Goal: Transaction & Acquisition: Purchase product/service

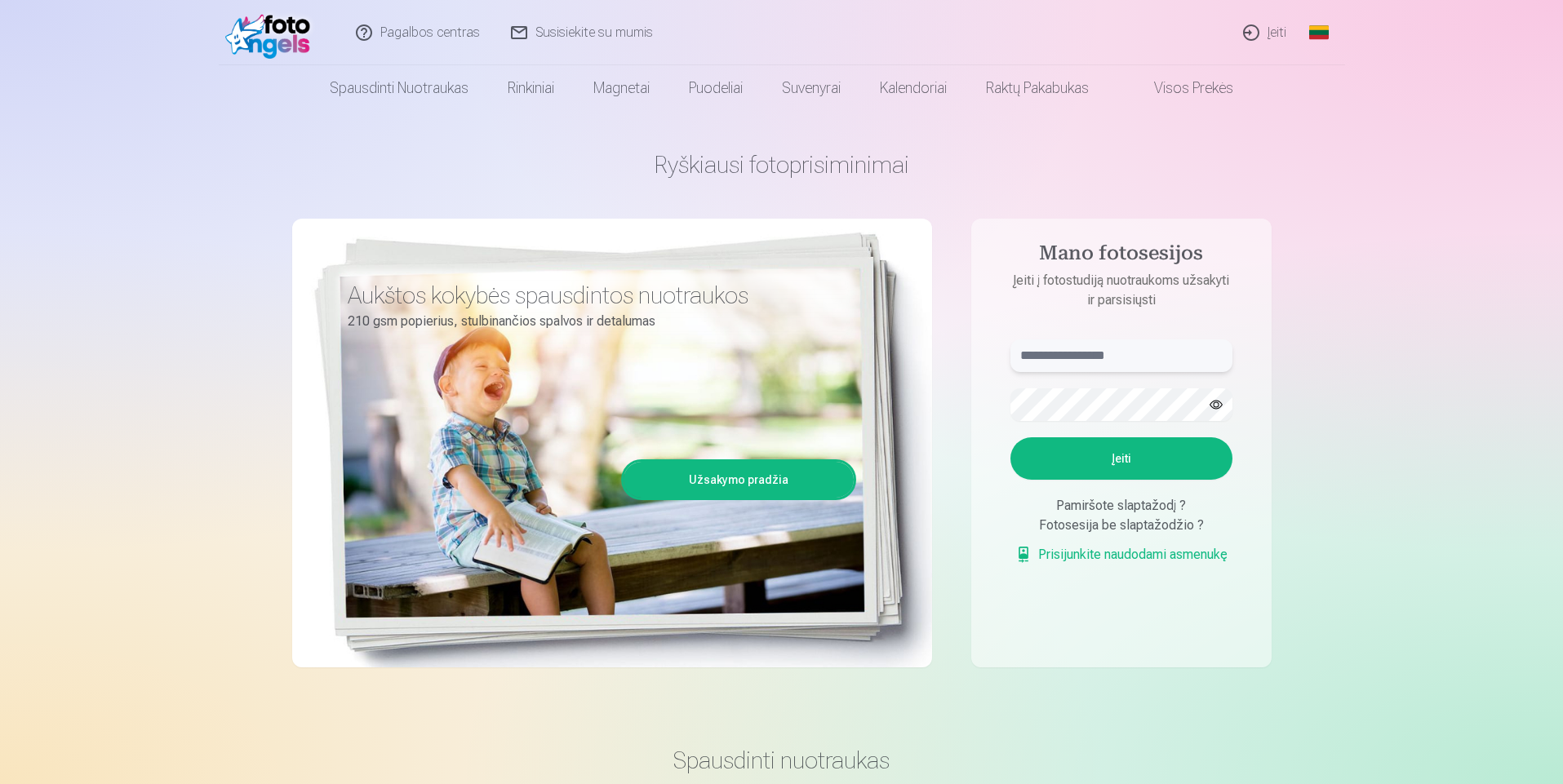
click at [1144, 363] on input "text" at bounding box center [1121, 355] width 222 height 33
click at [982, 399] on aside "Mano fotosesijos Įeiti į fotostudiją nuotraukoms užsakyti ir parsisiųsti Įeiti …" at bounding box center [1121, 443] width 300 height 449
click at [1094, 358] on input "text" at bounding box center [1121, 355] width 222 height 33
type input "******"
drag, startPoint x: 1088, startPoint y: 355, endPoint x: 1015, endPoint y: 358, distance: 73.1
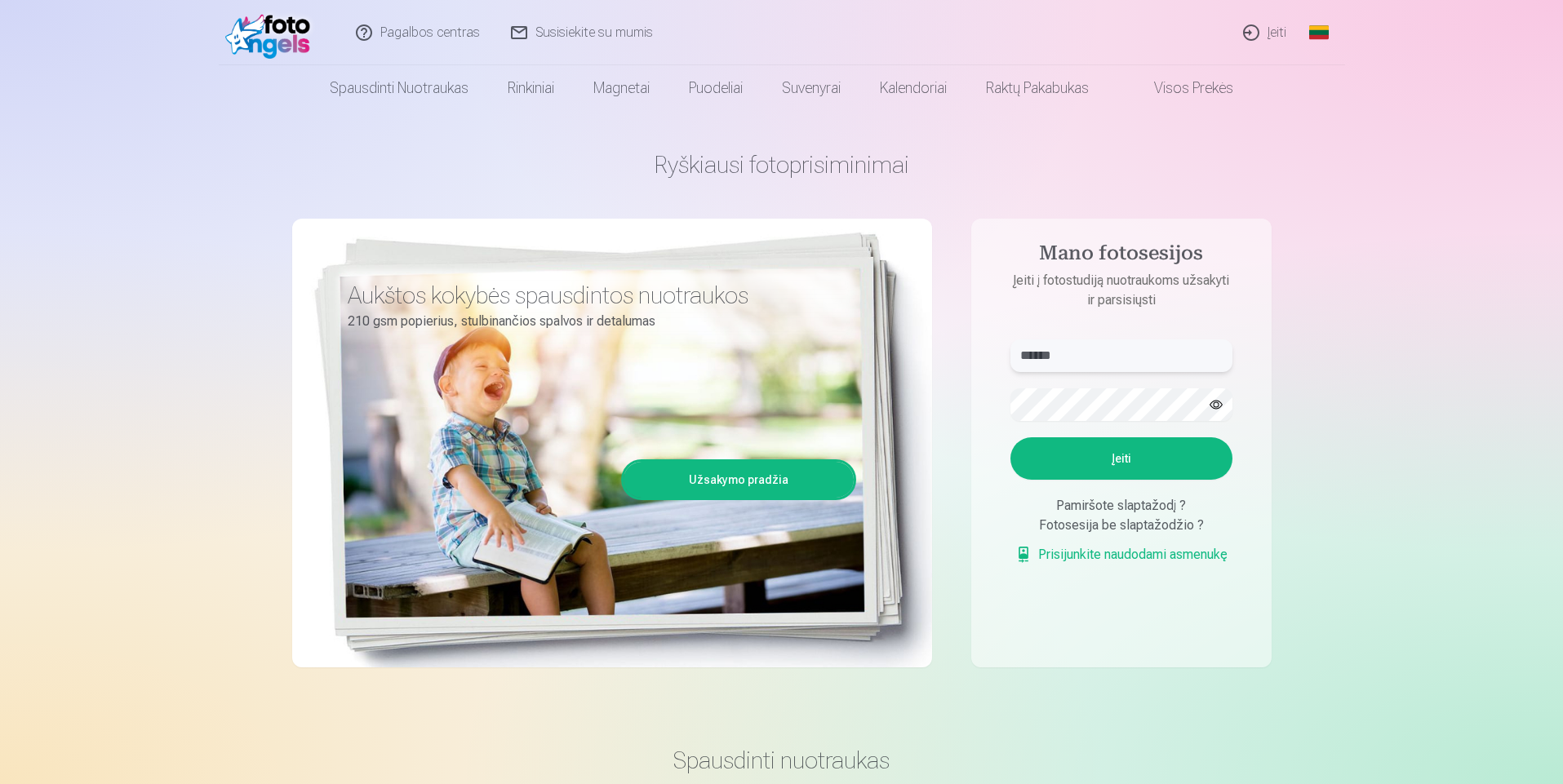
click at [1015, 358] on input "******" at bounding box center [1121, 355] width 222 height 33
click at [1075, 325] on aside "Mano fotosesijos Įeiti į fotostudiją nuotraukoms užsakyti ir parsisiųsti Įeiti …" at bounding box center [1121, 443] width 300 height 449
click at [1070, 350] on input "text" at bounding box center [1121, 355] width 222 height 33
click at [1115, 461] on button "Įeiti" at bounding box center [1121, 458] width 222 height 42
click at [1214, 403] on button "button" at bounding box center [1216, 404] width 31 height 31
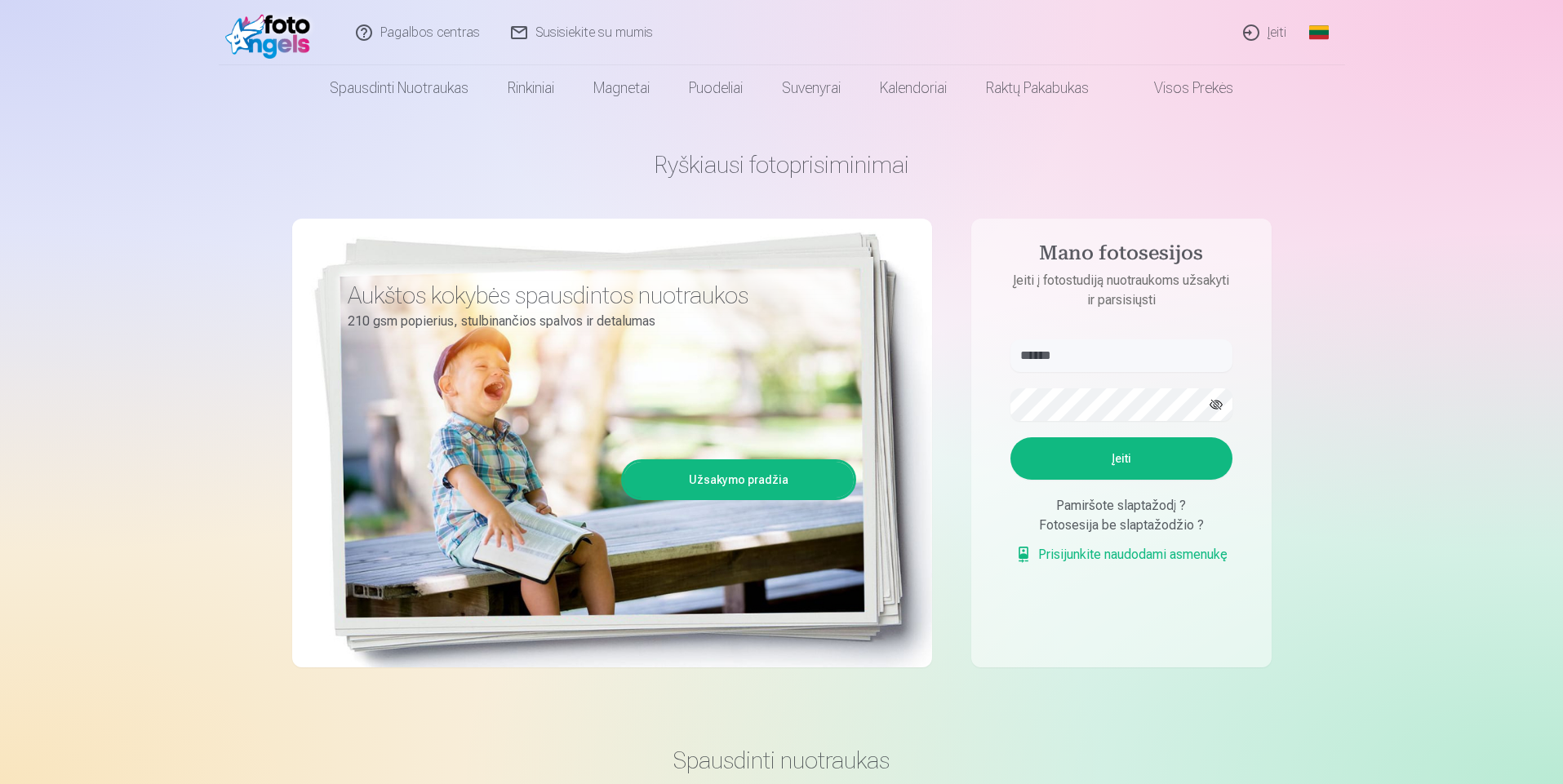
click at [1115, 456] on button "Įeiti" at bounding box center [1121, 458] width 222 height 42
click at [1099, 362] on input "******" at bounding box center [1121, 355] width 222 height 33
type input "**********"
click at [1121, 457] on button "Įeiti" at bounding box center [1121, 458] width 222 height 42
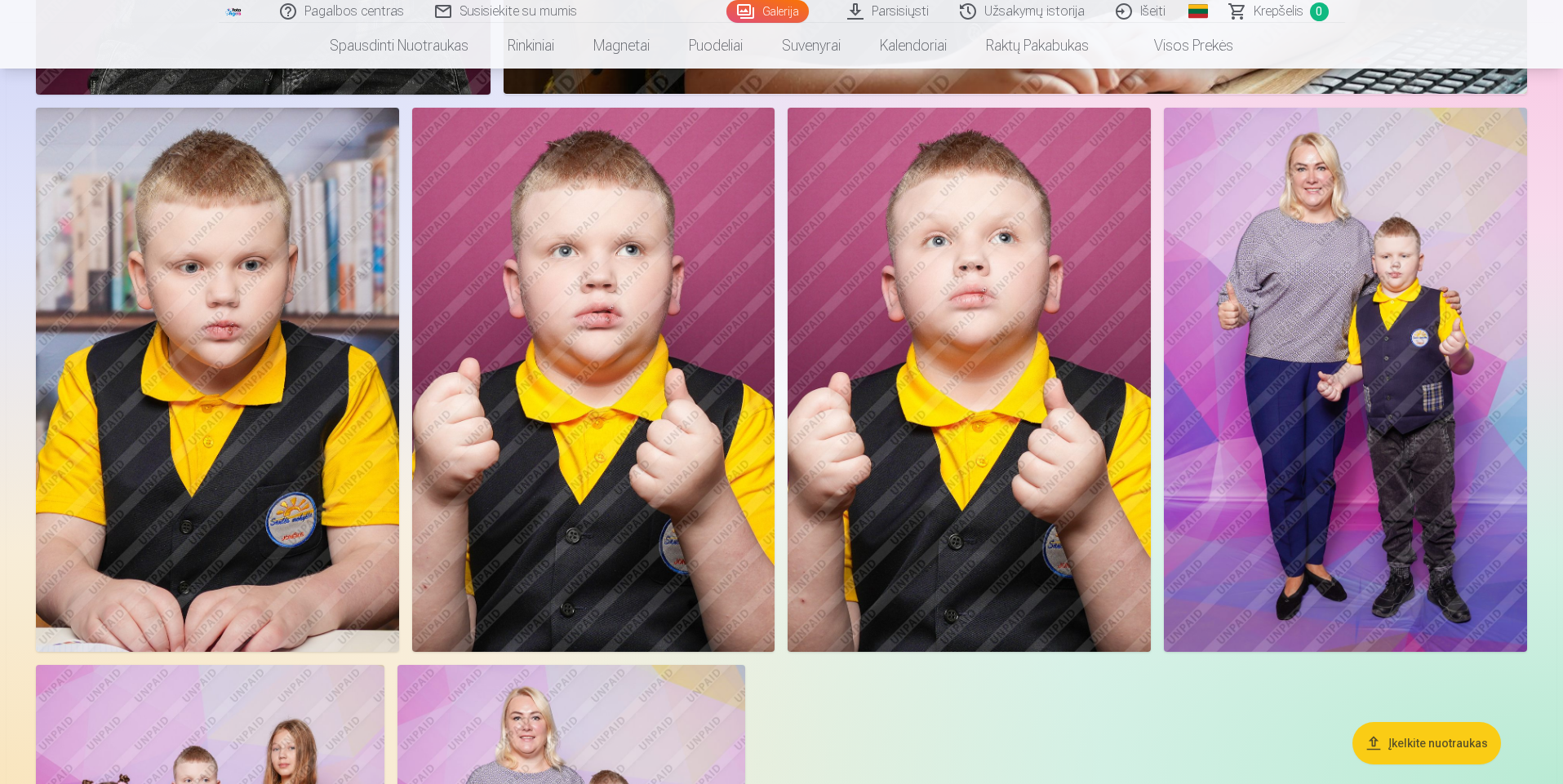
scroll to position [3427, 0]
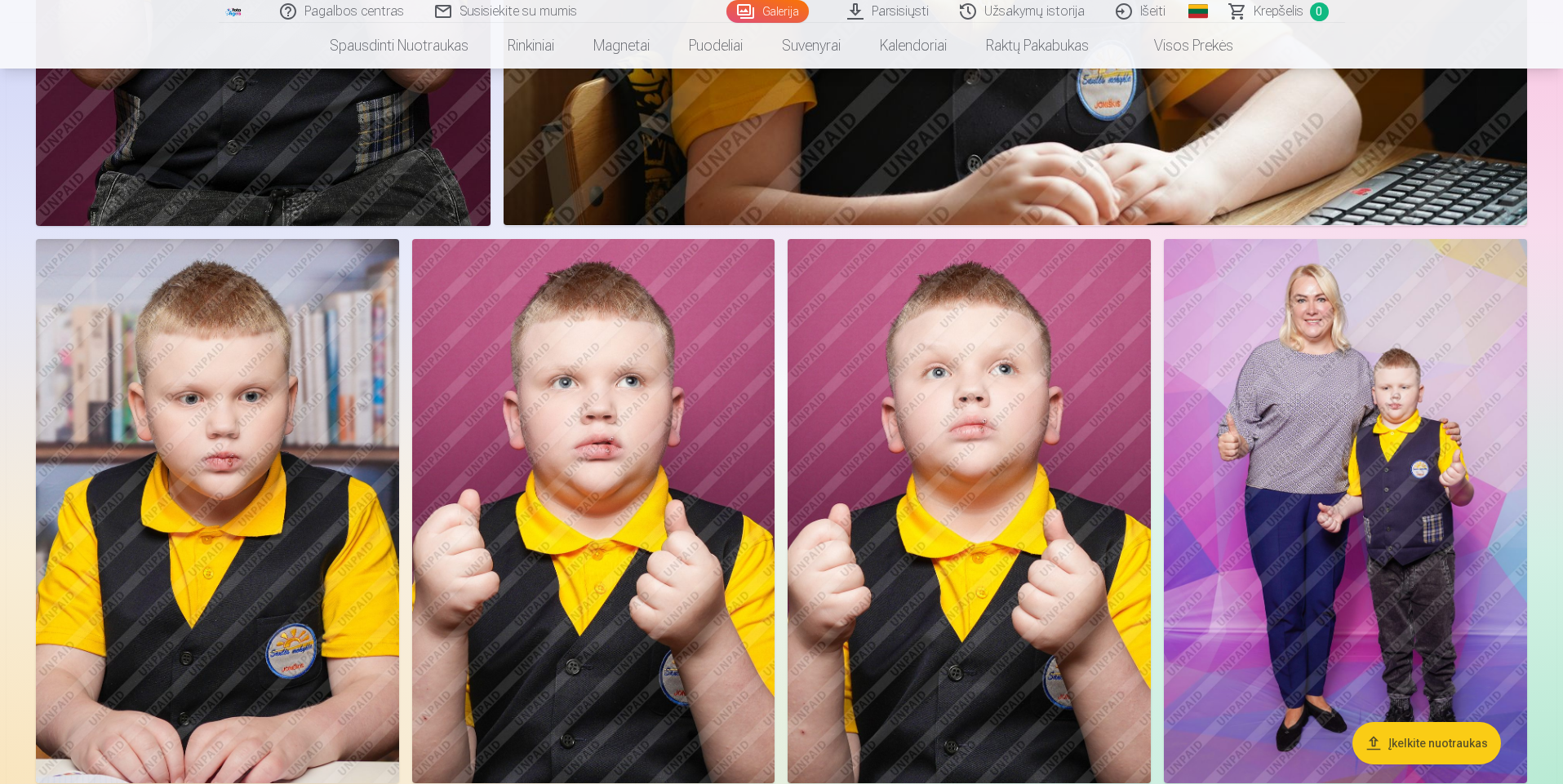
click at [1363, 462] on img at bounding box center [1345, 511] width 363 height 545
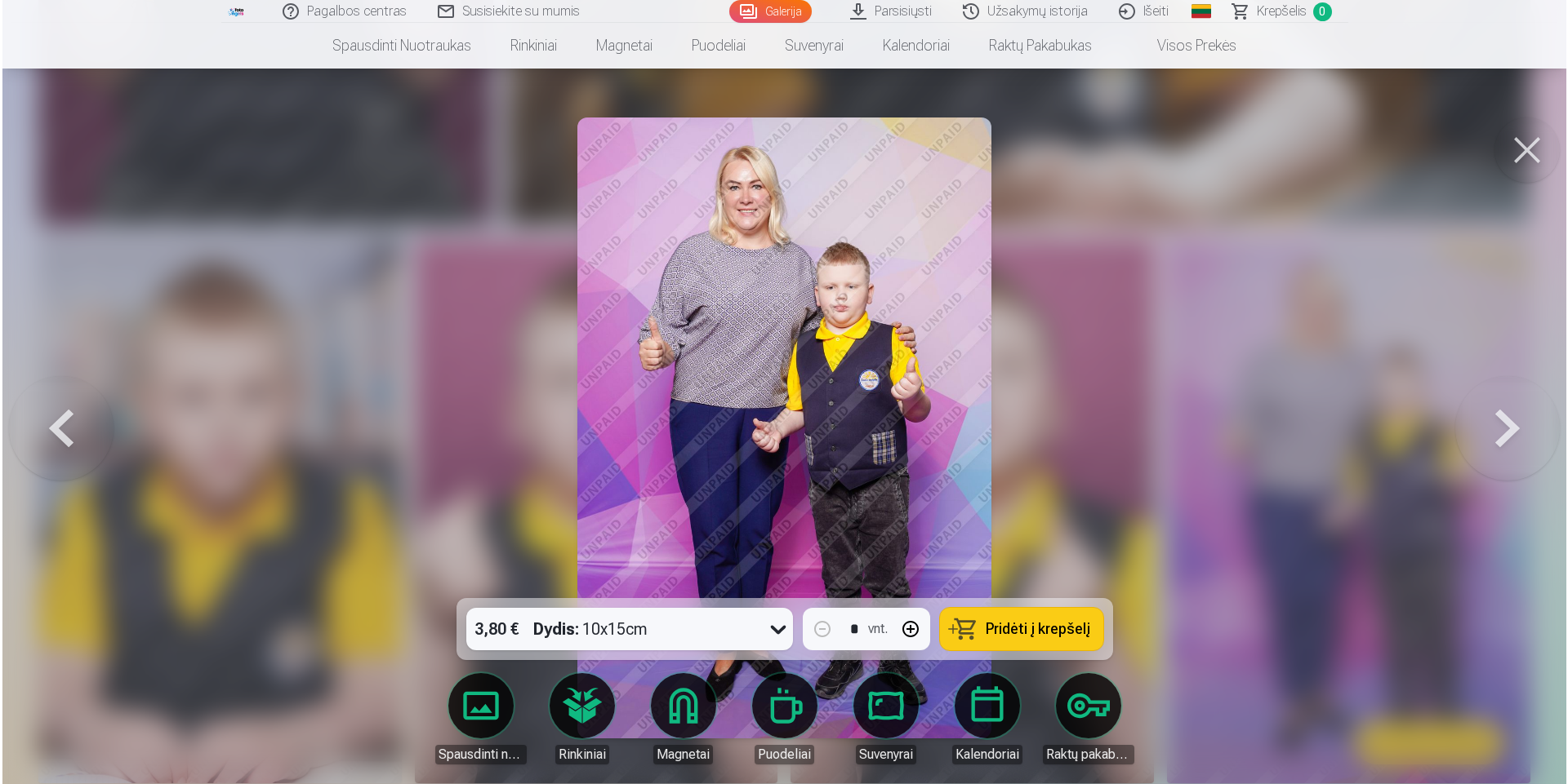
scroll to position [3353, 0]
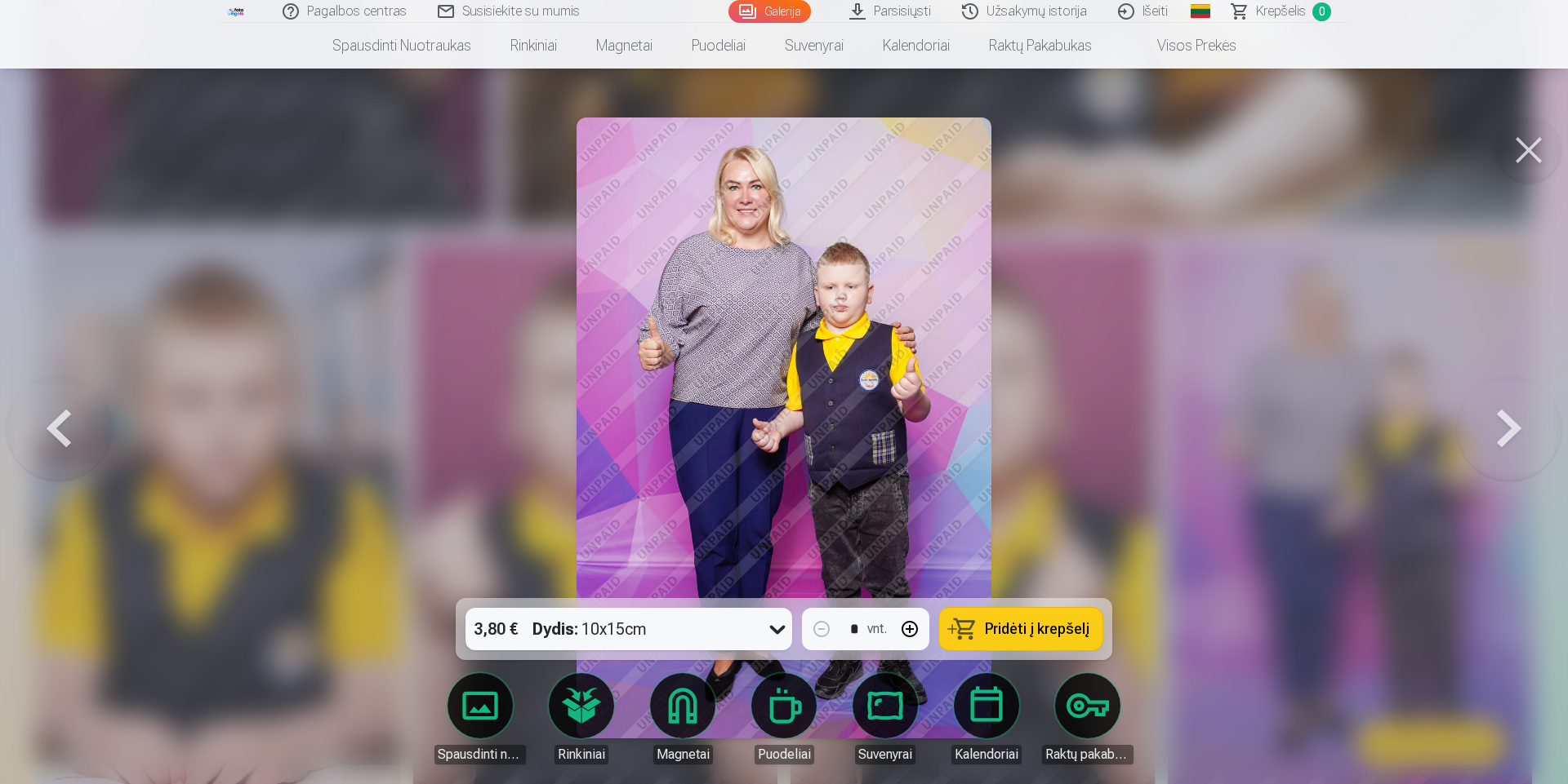
click at [1504, 418] on button at bounding box center [1509, 428] width 104 height 307
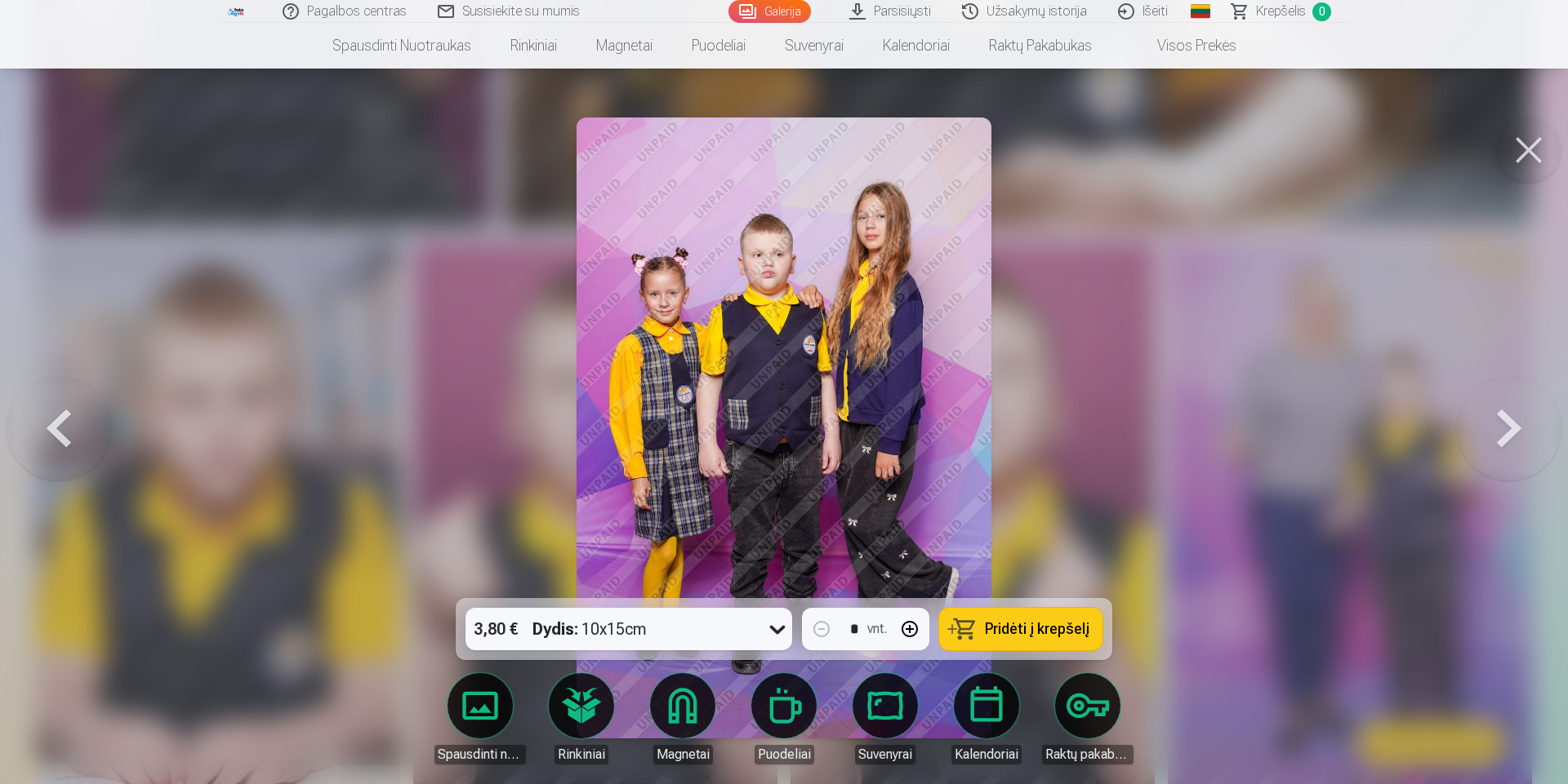
click at [1504, 418] on button at bounding box center [1509, 428] width 104 height 307
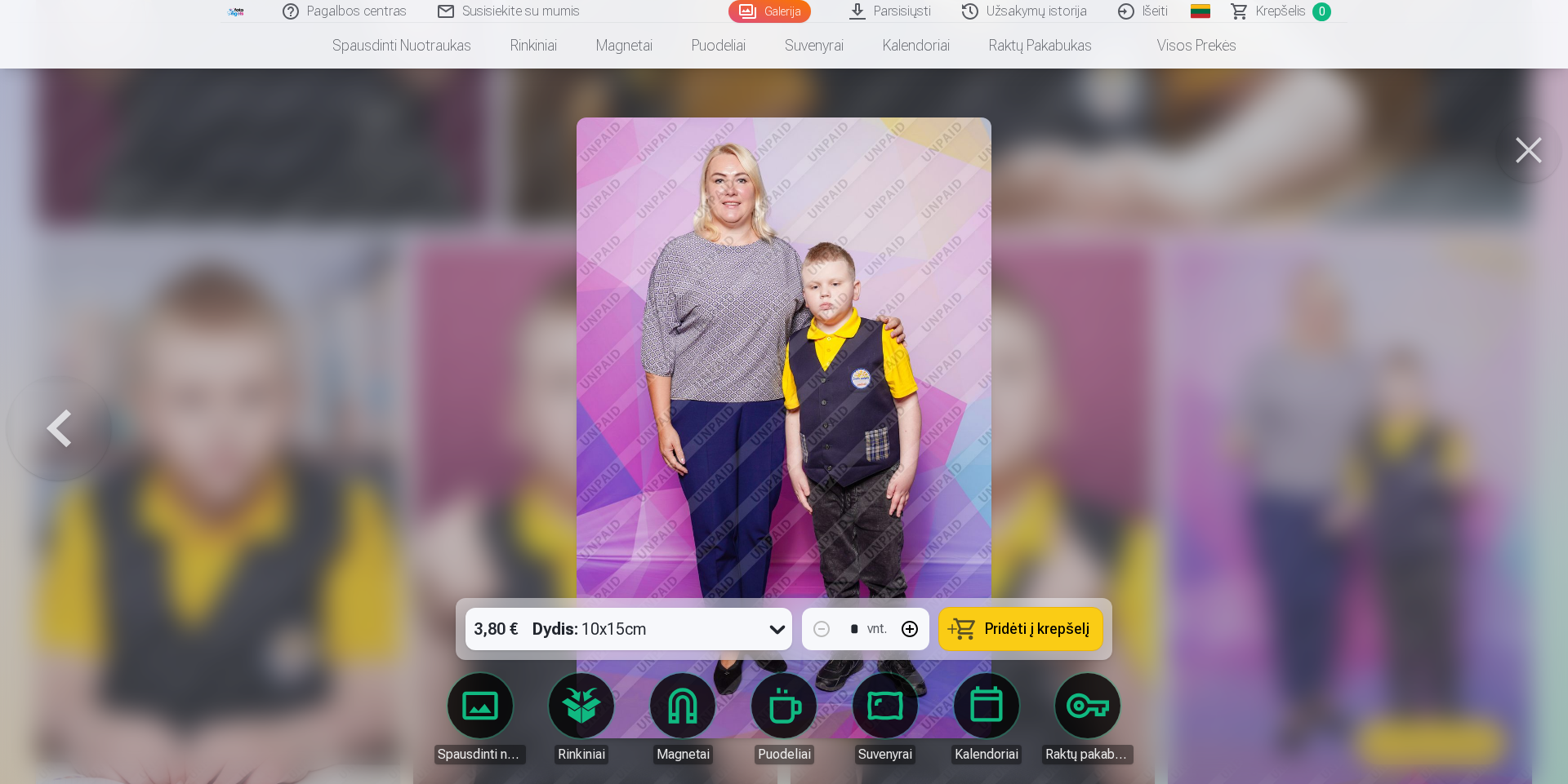
click at [1504, 418] on div at bounding box center [784, 392] width 1568 height 784
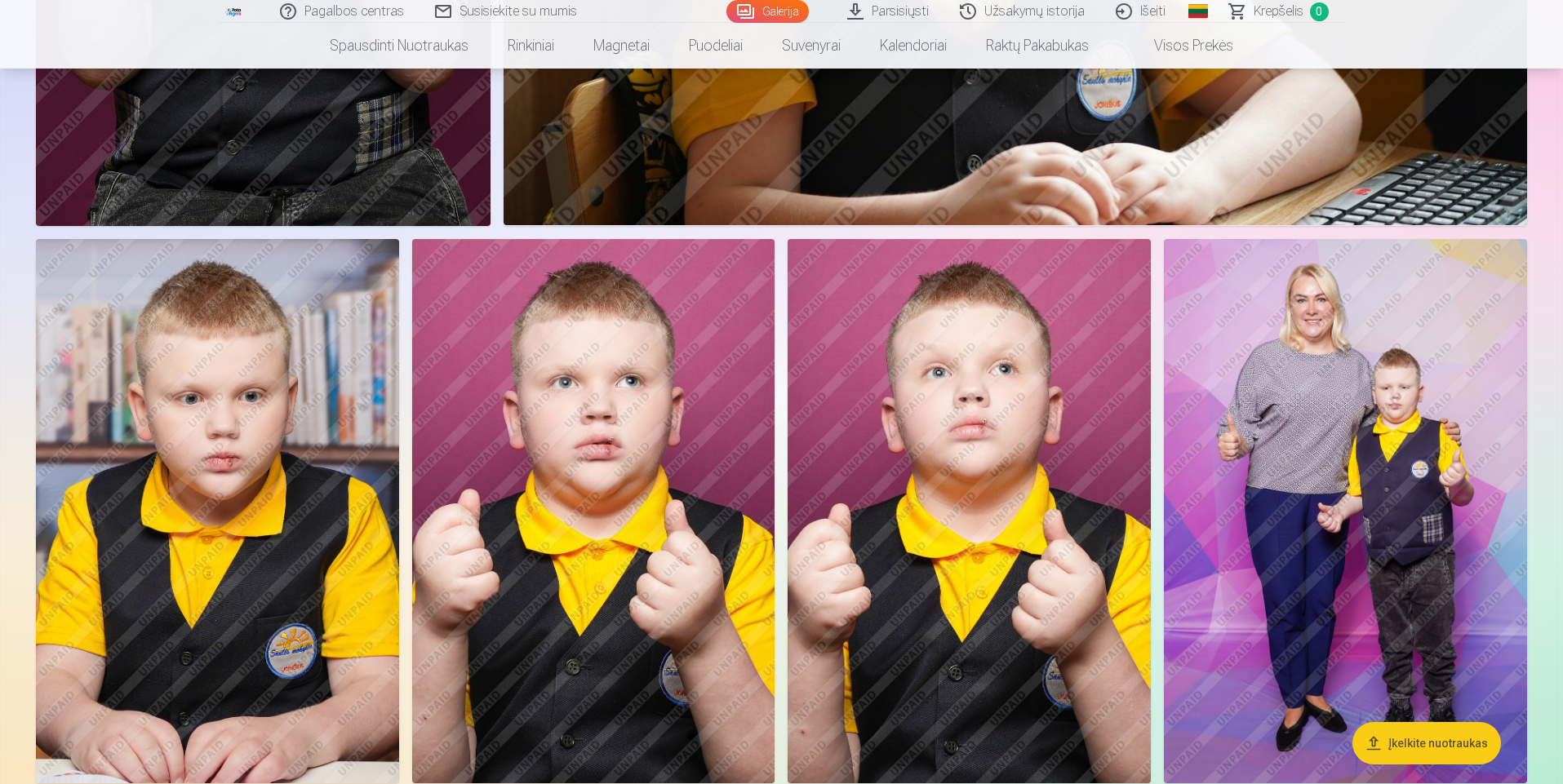
click at [1503, 418] on img at bounding box center [1345, 511] width 363 height 545
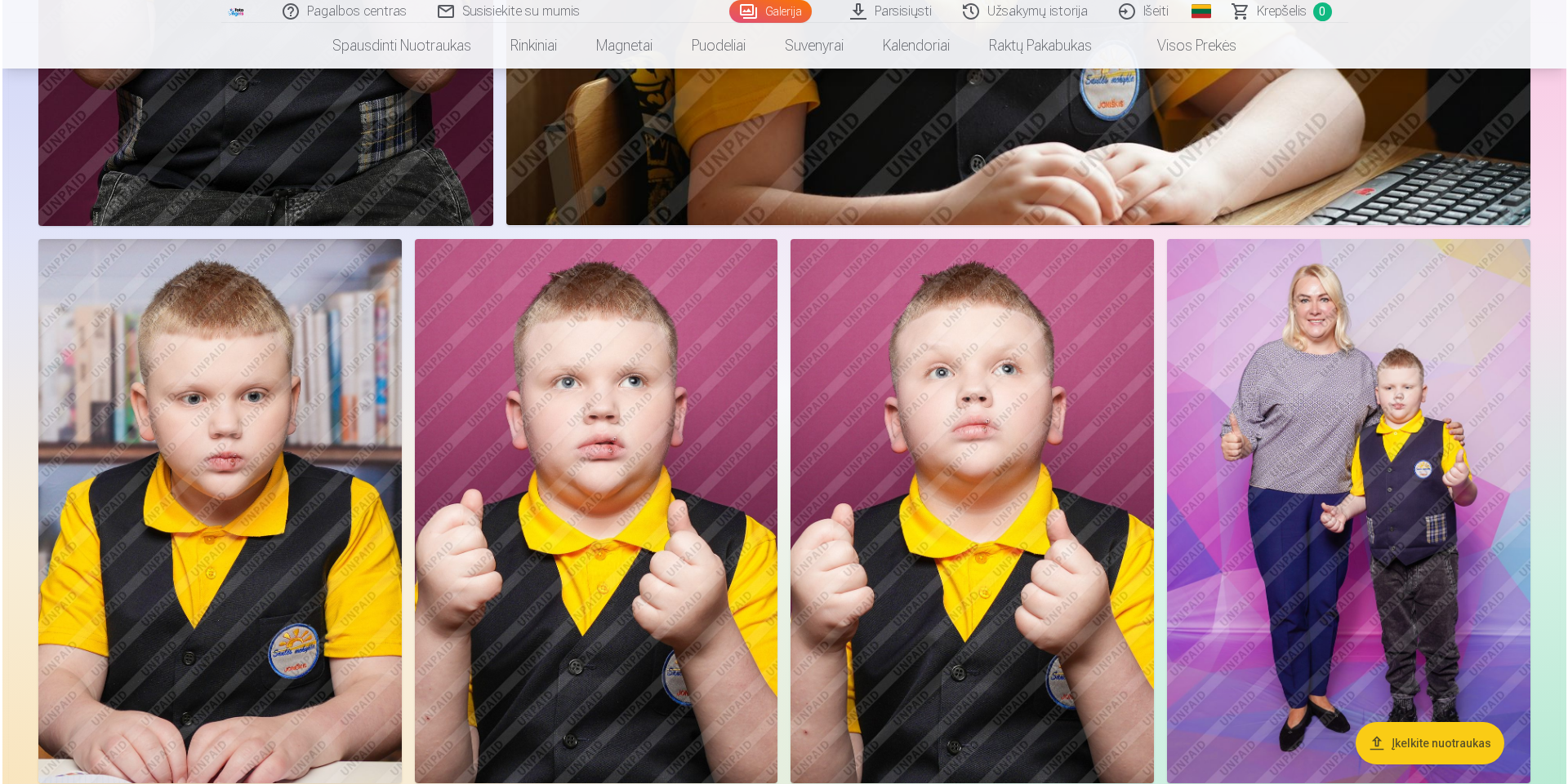
scroll to position [3353, 0]
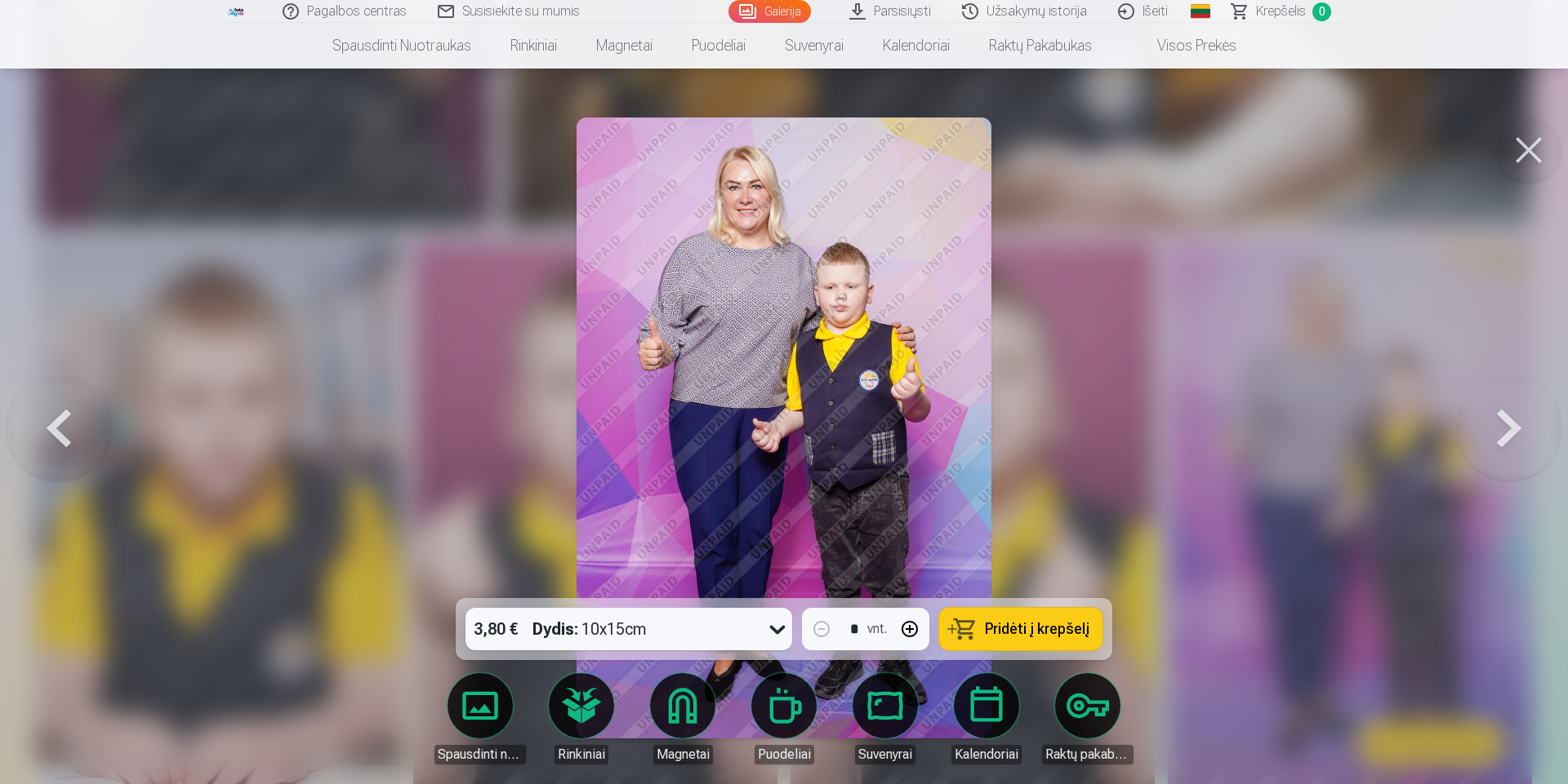
click at [1504, 425] on button at bounding box center [1509, 428] width 104 height 307
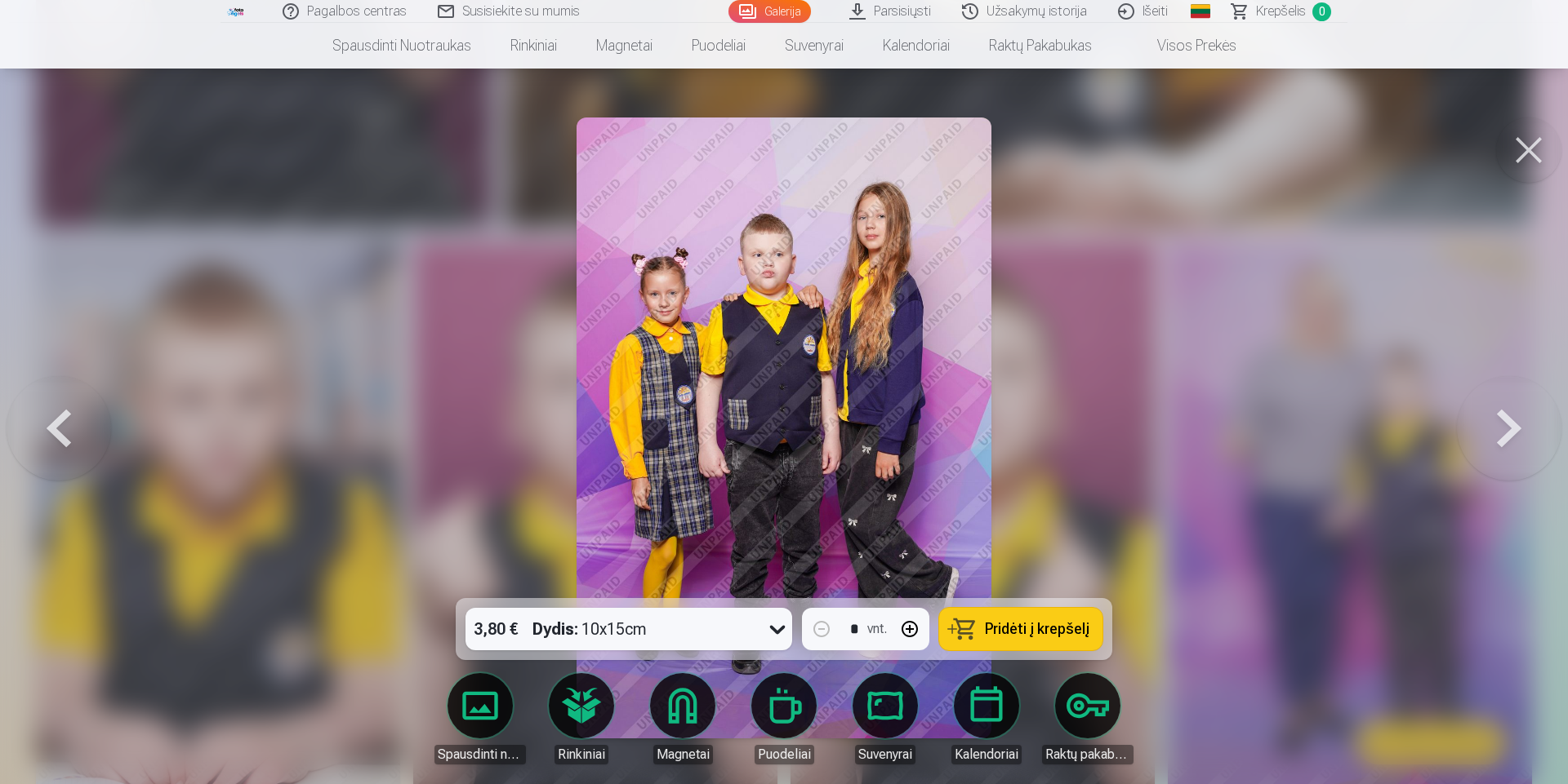
click at [1504, 425] on button at bounding box center [1509, 428] width 104 height 307
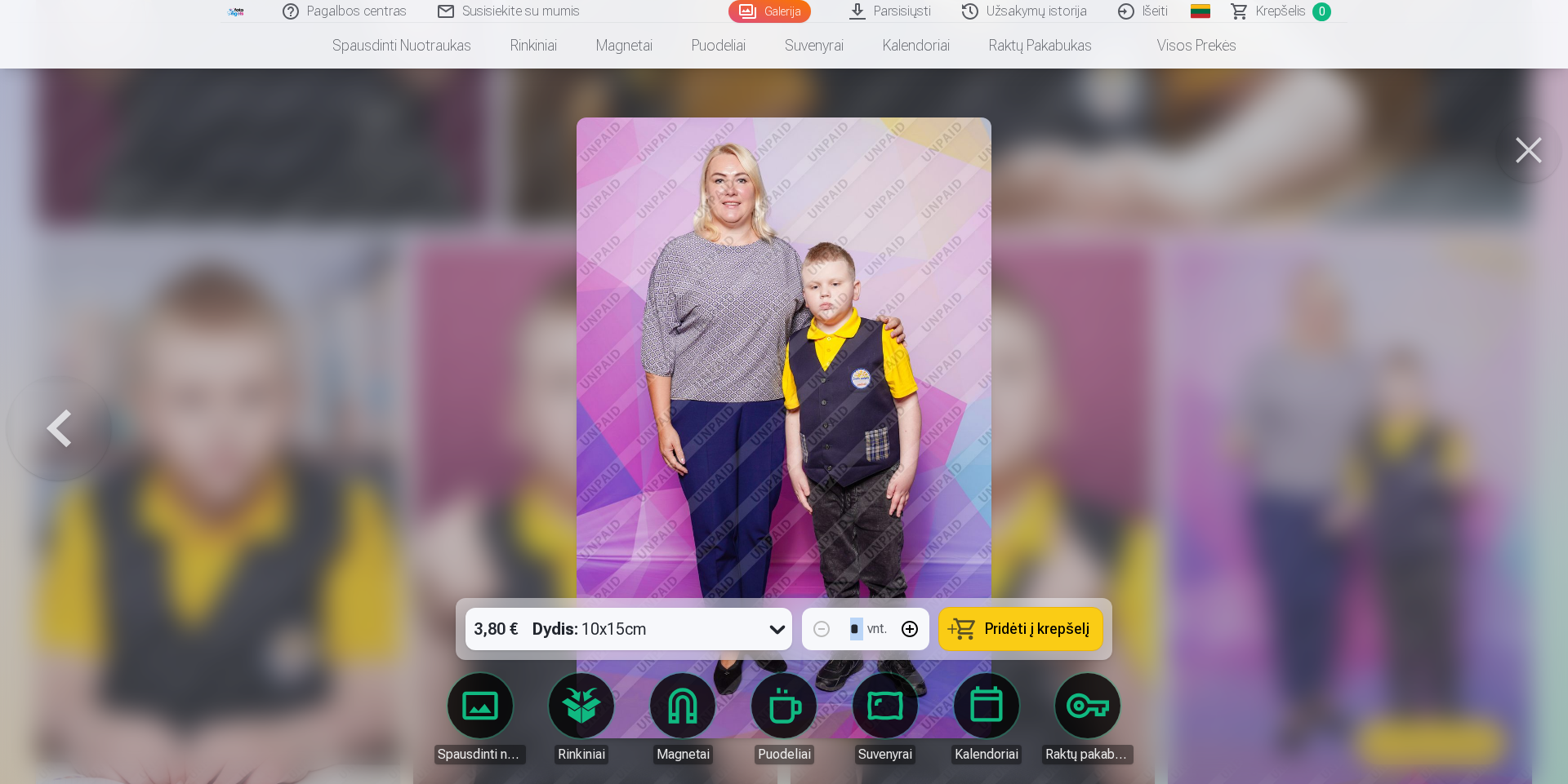
click at [1504, 425] on div at bounding box center [784, 392] width 1568 height 784
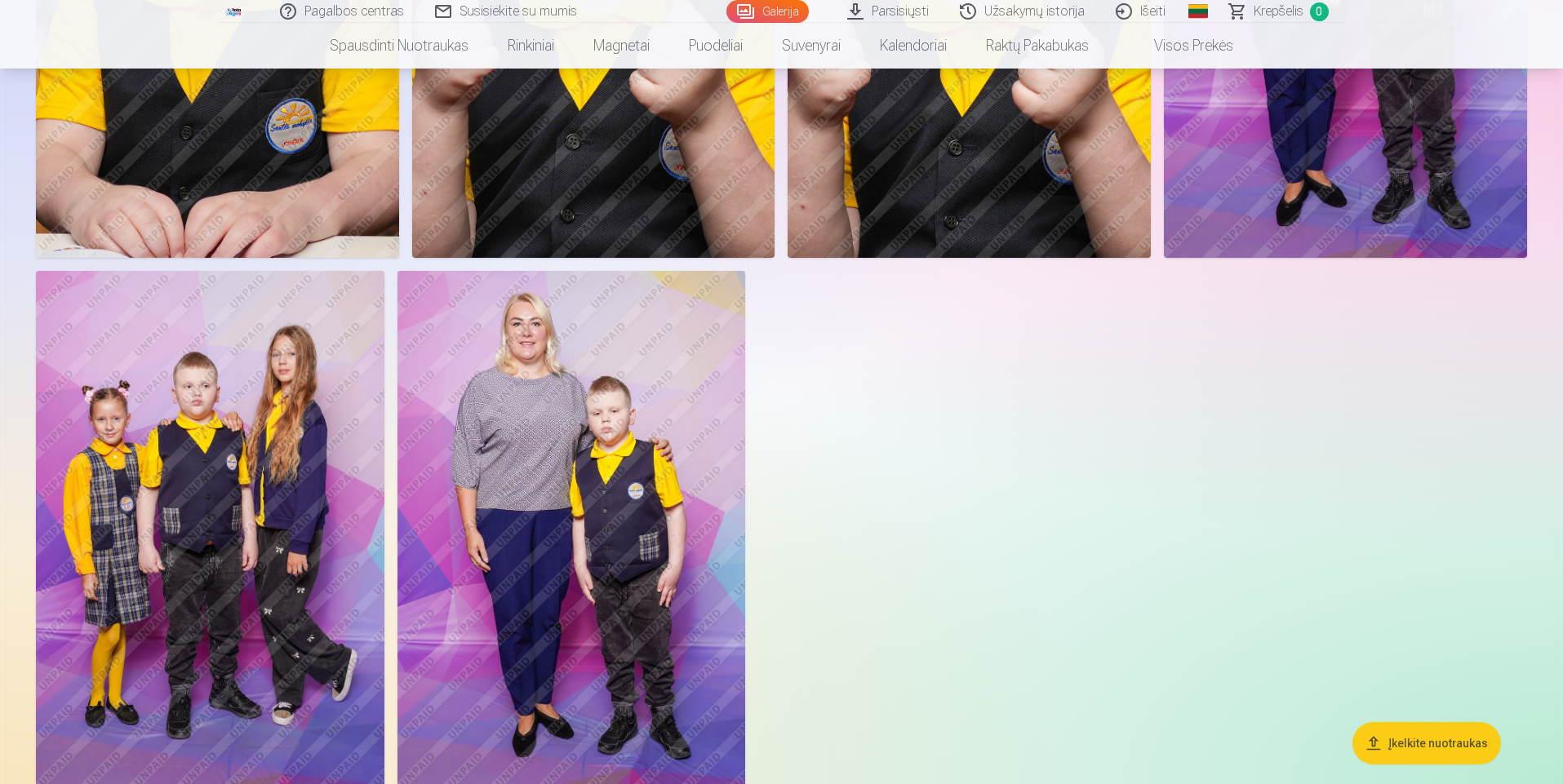
scroll to position [3999, 0]
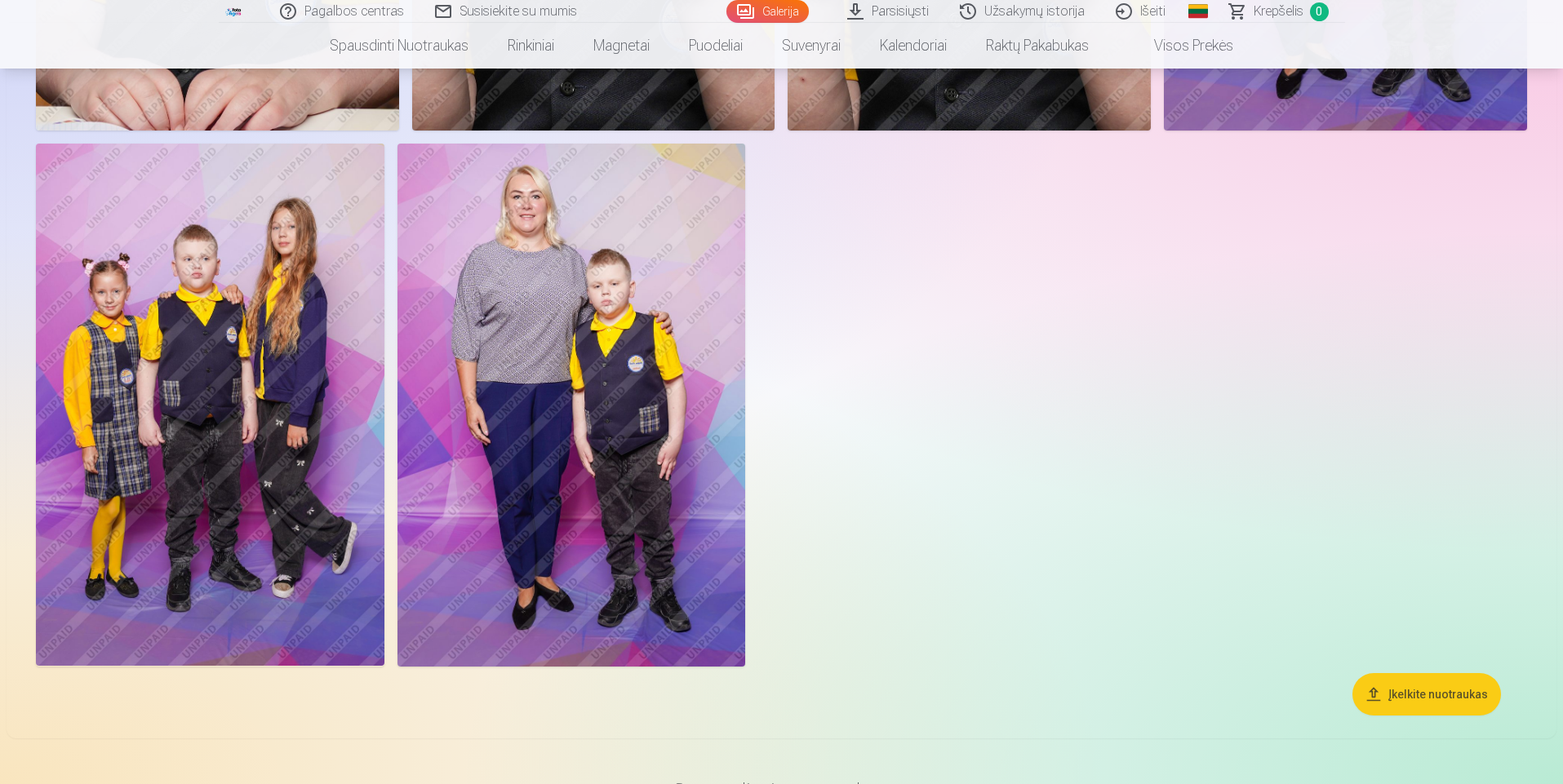
click at [248, 448] on img at bounding box center [210, 405] width 349 height 523
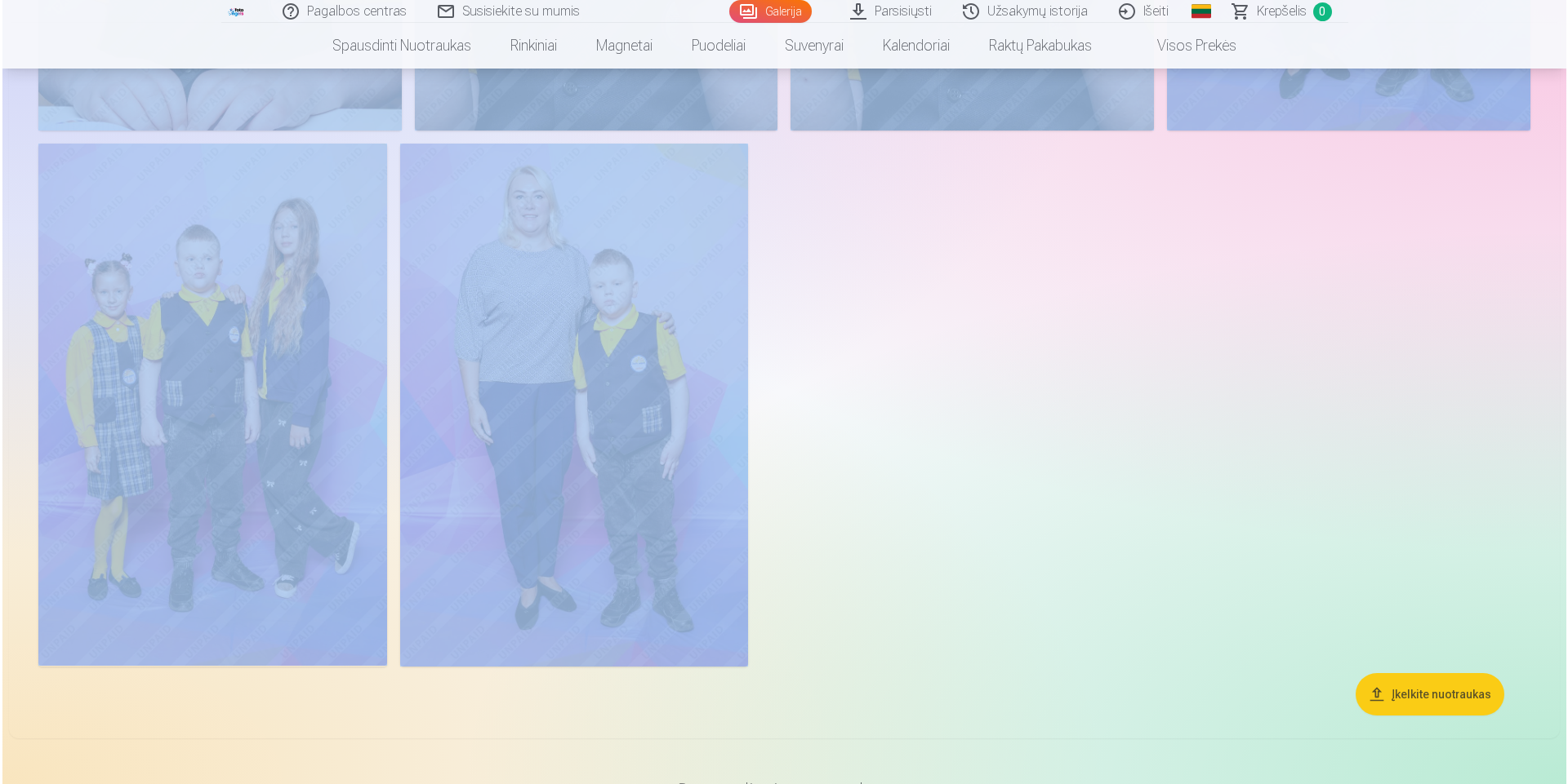
scroll to position [4007, 0]
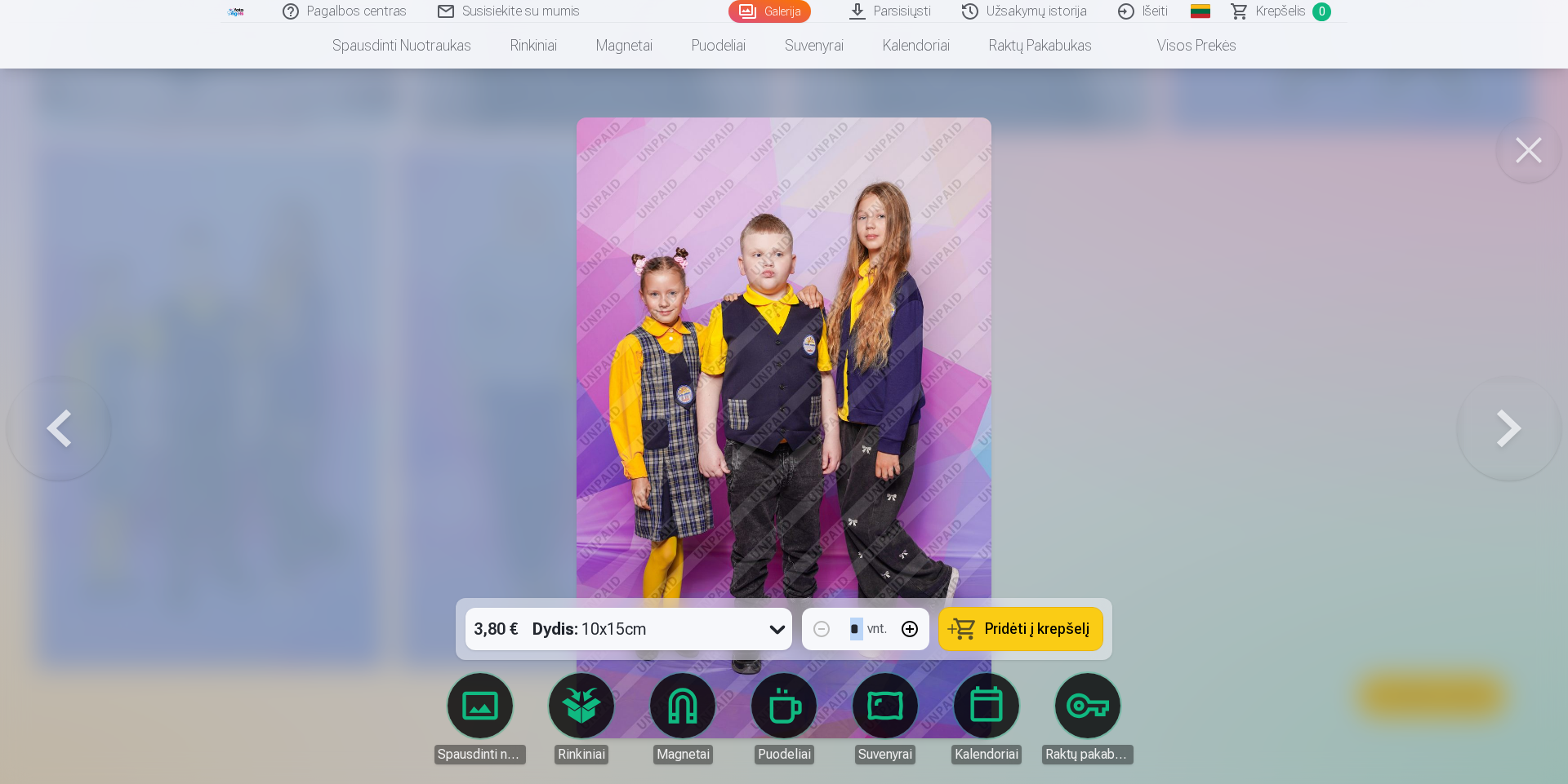
click at [1518, 413] on button at bounding box center [1509, 428] width 104 height 307
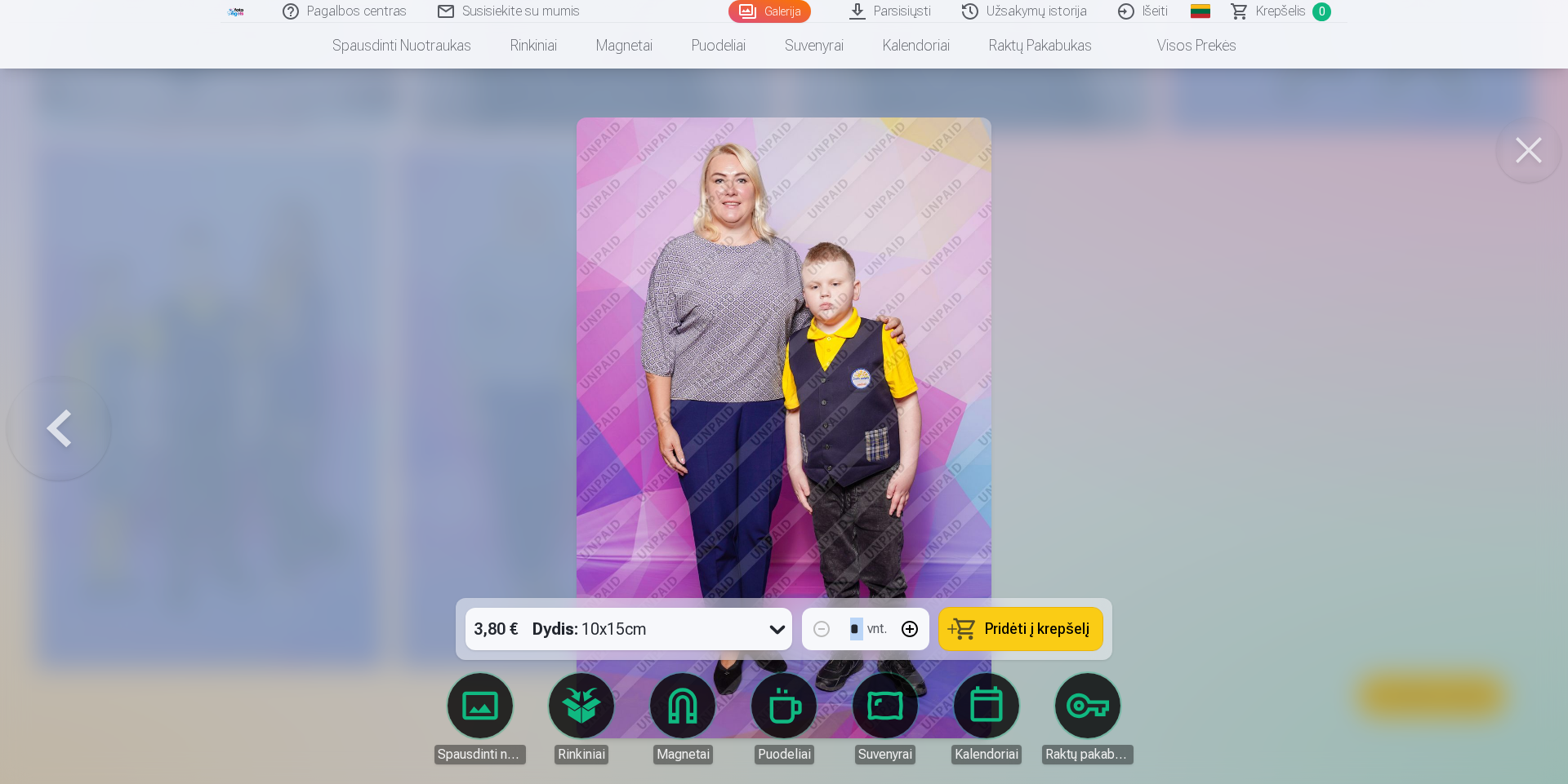
click at [1509, 424] on div at bounding box center [784, 392] width 1568 height 784
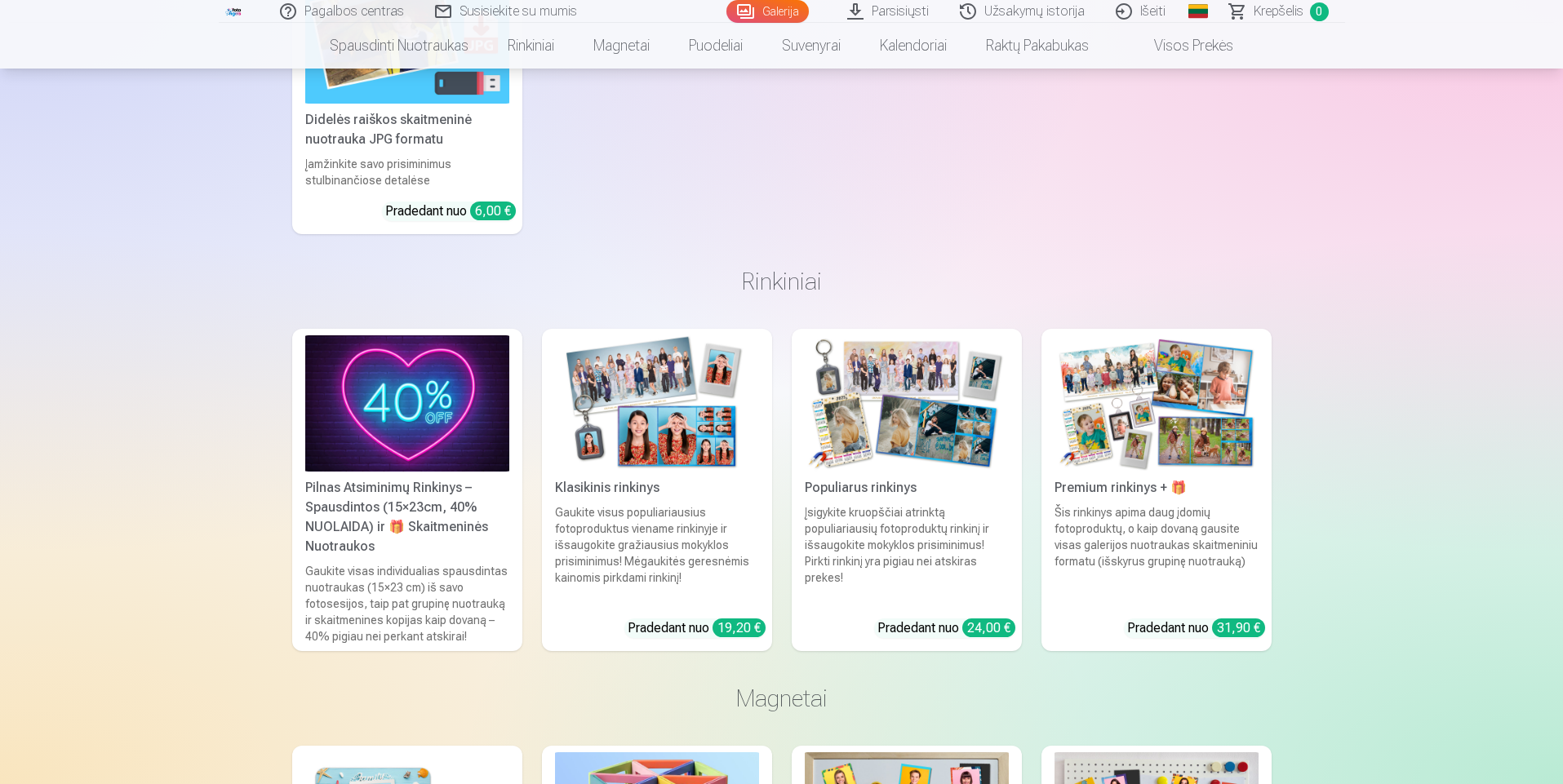
scroll to position [5141, 0]
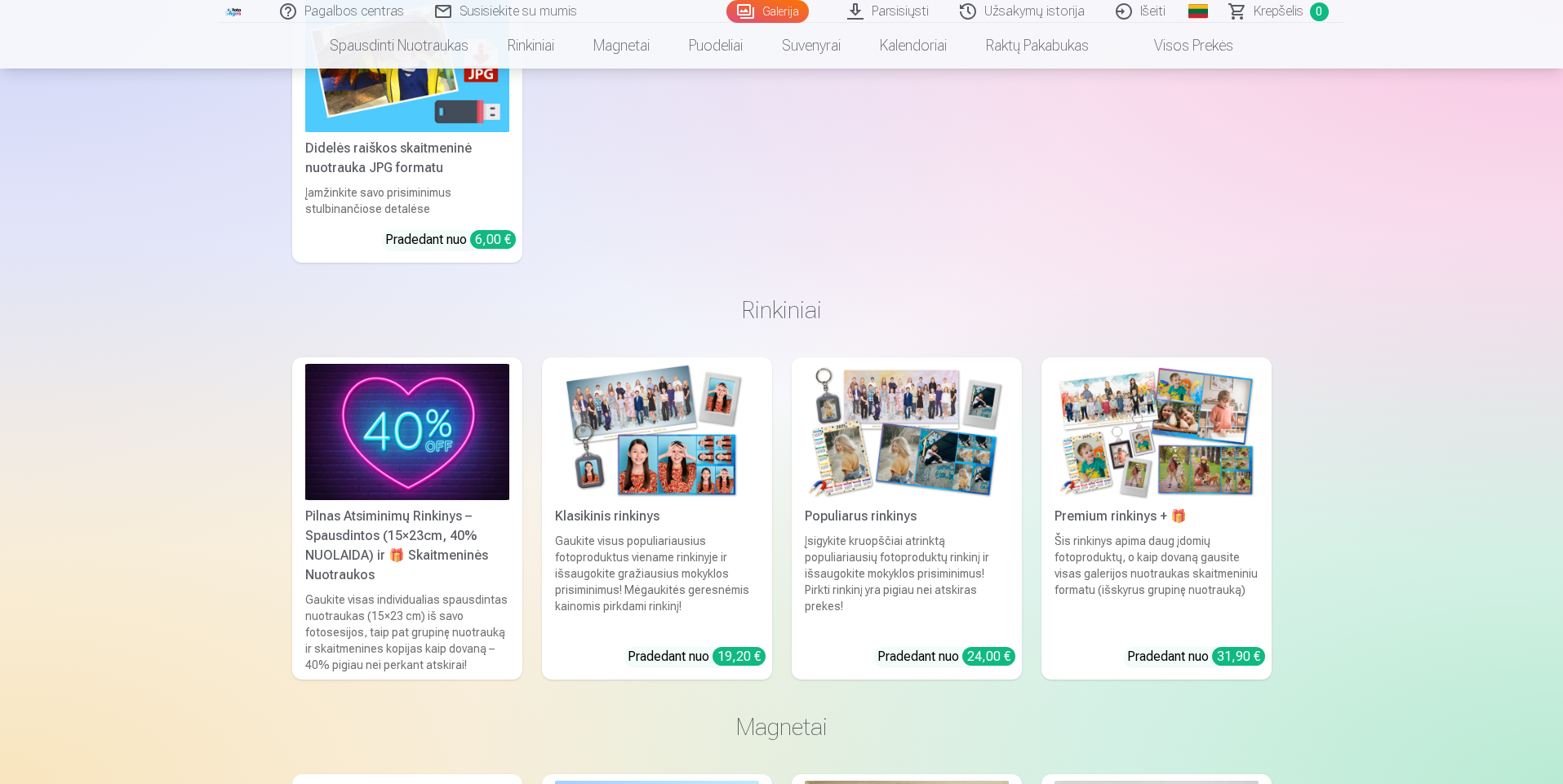
click at [910, 428] on img at bounding box center [906, 432] width 204 height 136
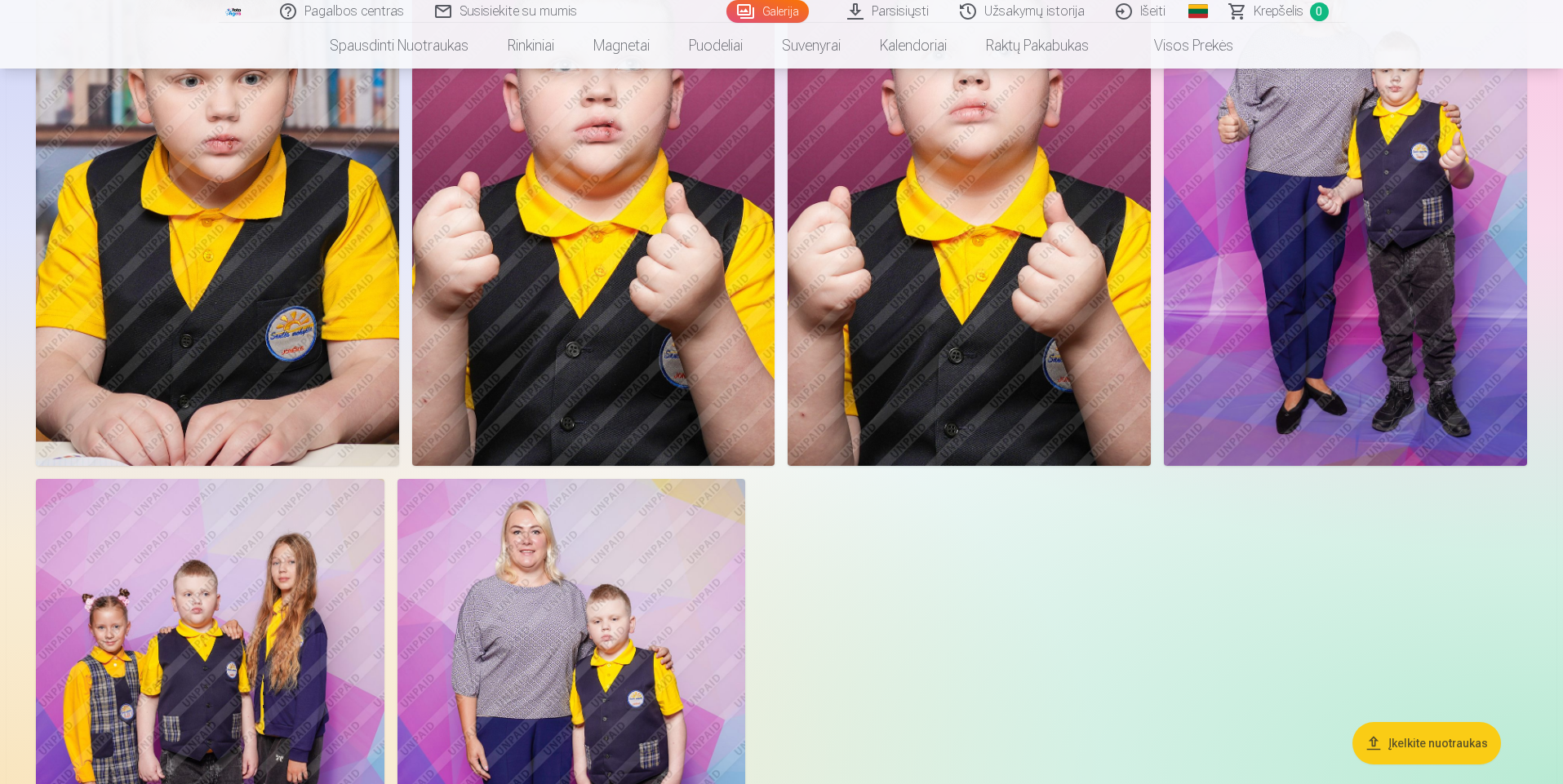
scroll to position [3672, 0]
